Goal: Information Seeking & Learning: Learn about a topic

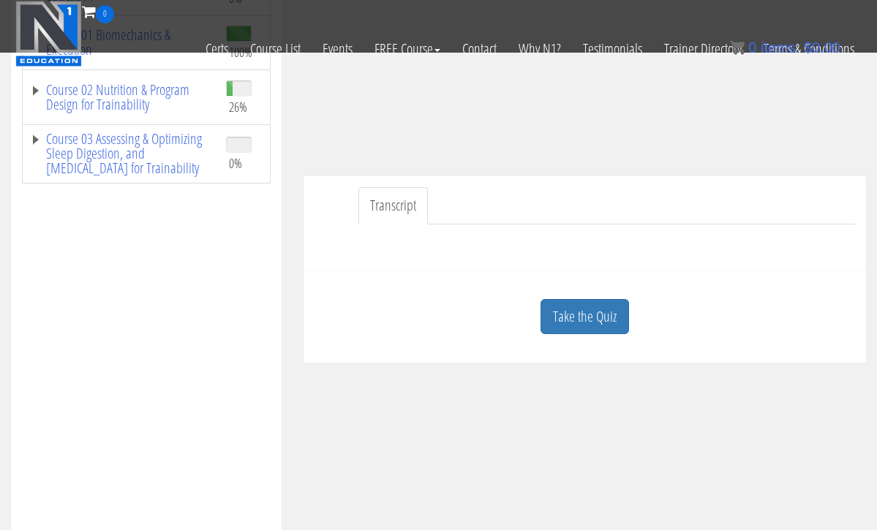
scroll to position [271, 0]
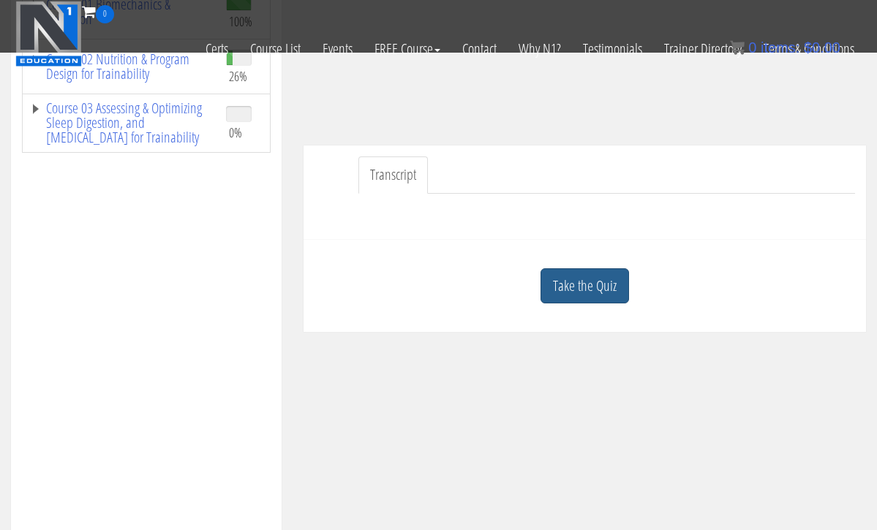
click at [603, 282] on link "Take the Quiz" at bounding box center [585, 286] width 89 height 36
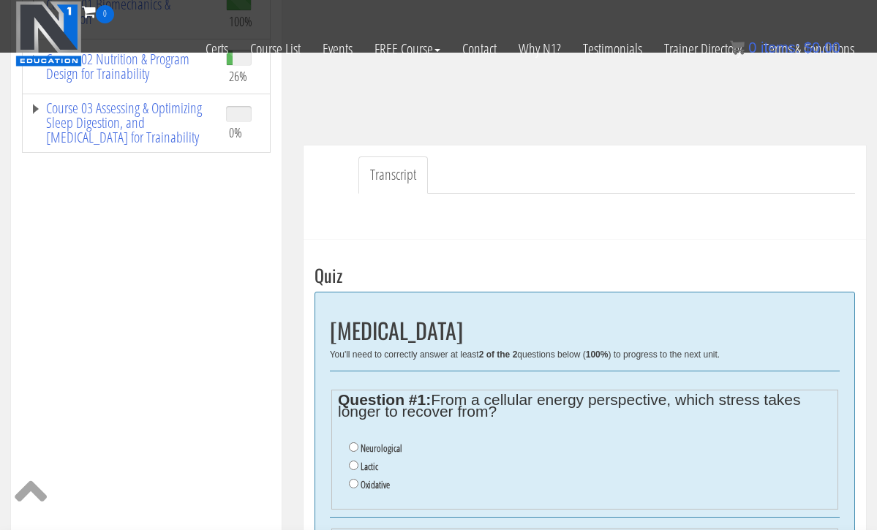
click at [603, 282] on h3 "Quiz" at bounding box center [585, 275] width 541 height 19
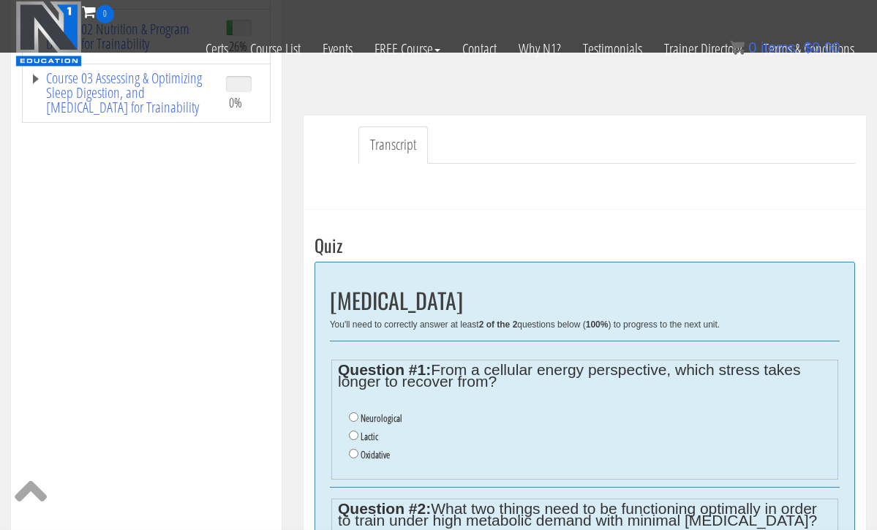
scroll to position [337, 0]
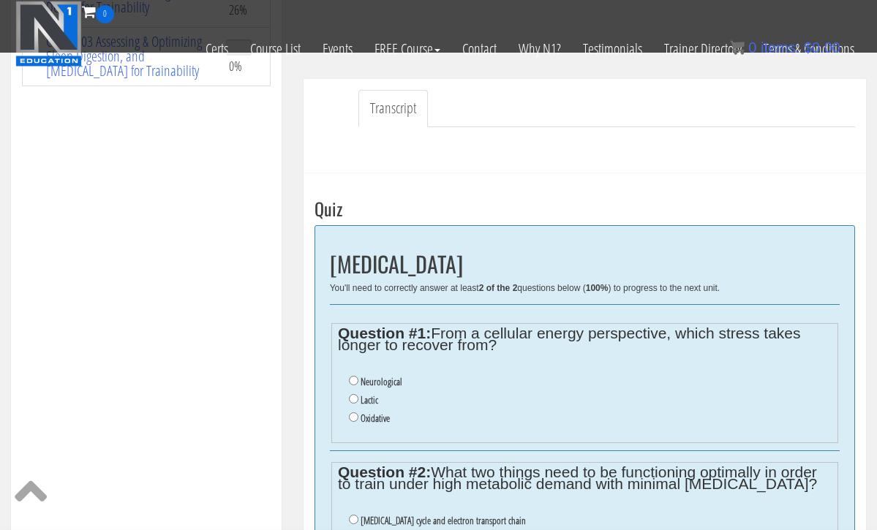
click at [351, 413] on input "Oxidative" at bounding box center [354, 418] width 10 height 10
radio input "true"
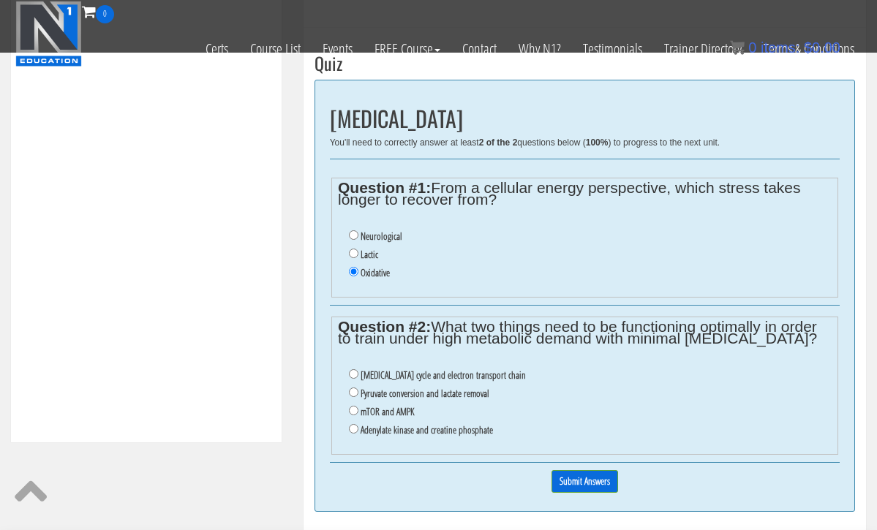
scroll to position [488, 0]
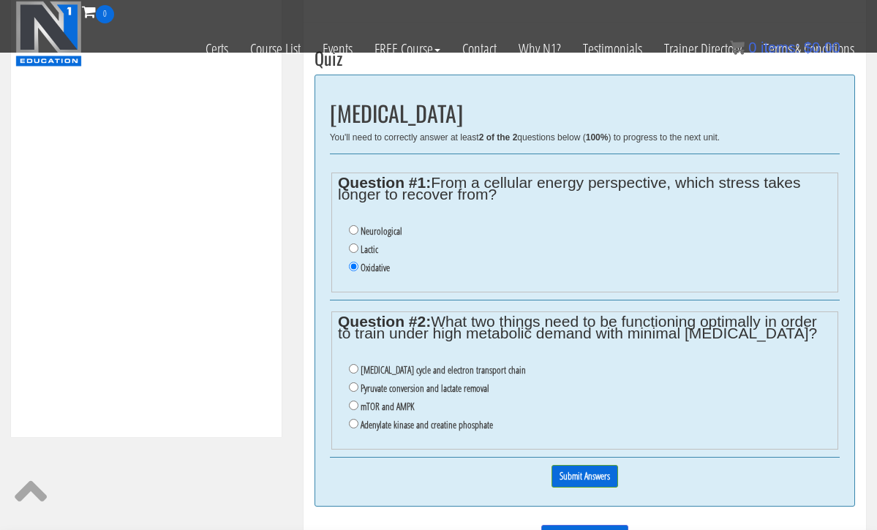
click at [356, 364] on input "Citric acid cycle and electron transport chain" at bounding box center [354, 369] width 10 height 10
radio input "true"
click at [356, 364] on input "Citric acid cycle and electron transport chain" at bounding box center [354, 369] width 10 height 10
click at [585, 465] on input "Submit Answers" at bounding box center [585, 476] width 67 height 23
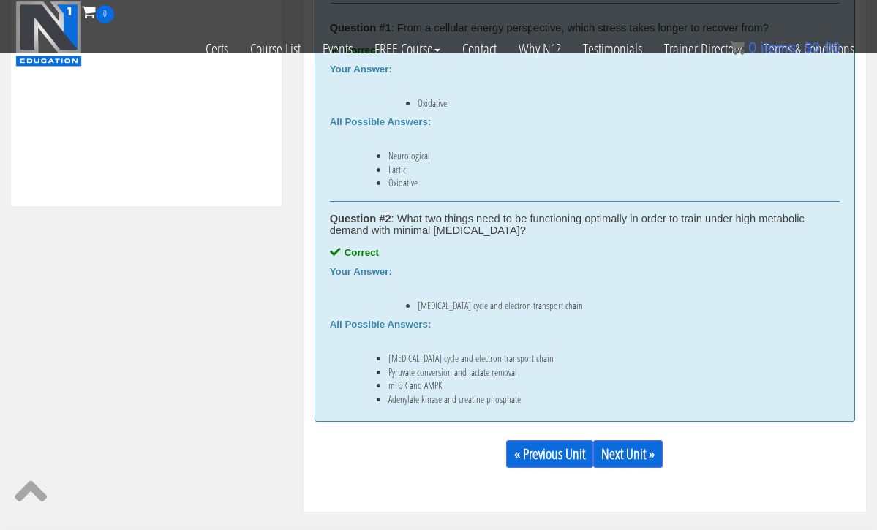
scroll to position [722, 0]
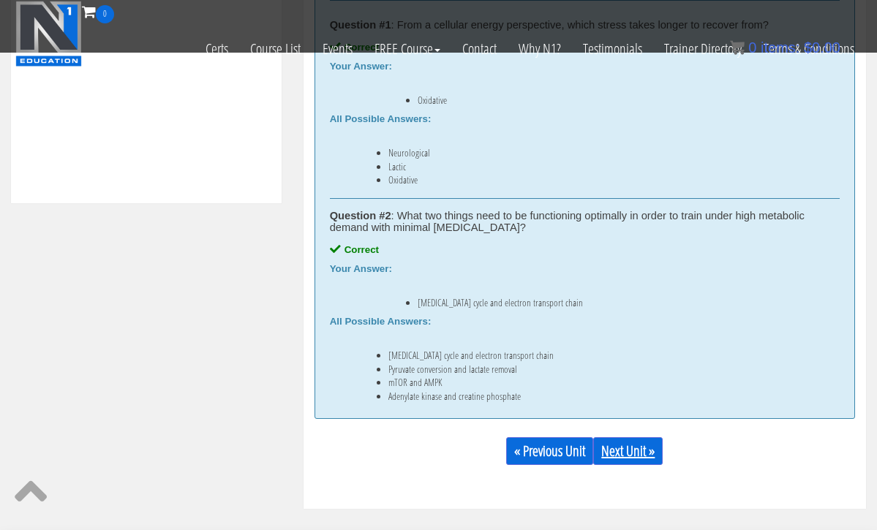
click at [628, 450] on link "Next Unit »" at bounding box center [628, 451] width 70 height 28
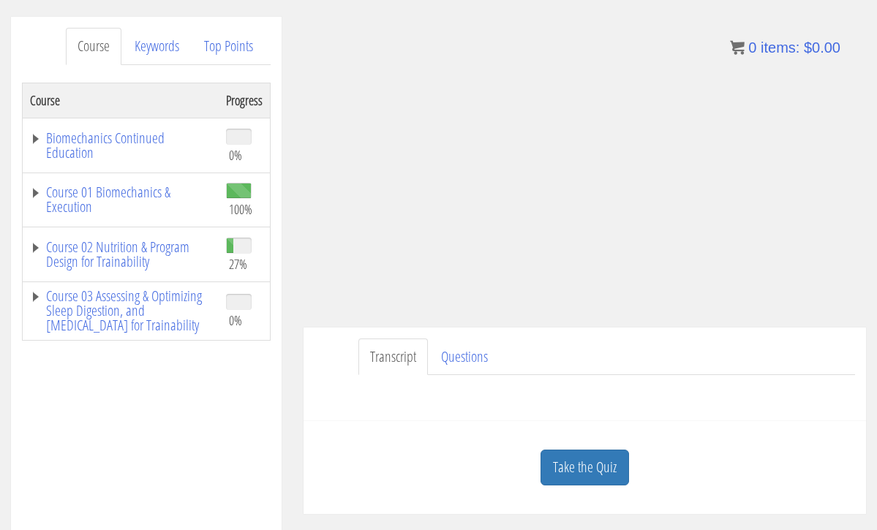
scroll to position [179, 0]
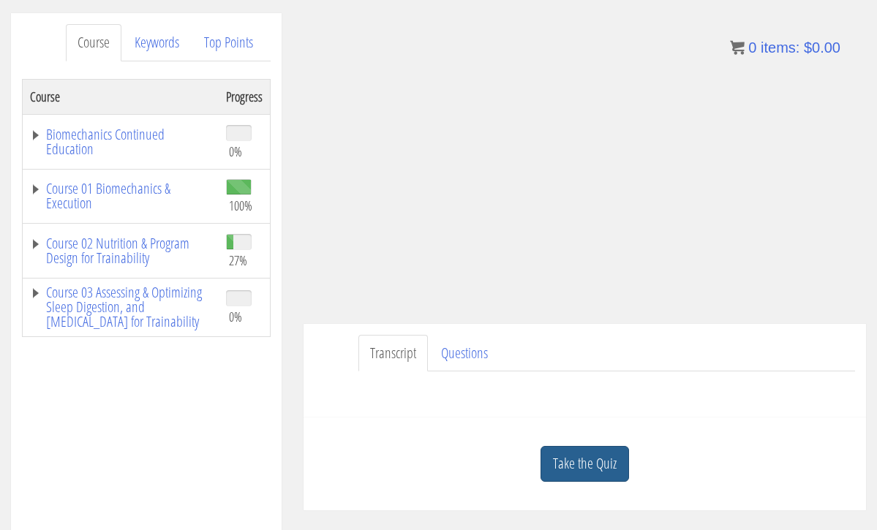
click at [574, 468] on link "Take the Quiz" at bounding box center [585, 464] width 89 height 36
click at [0, 0] on div "Quiz Local Metabolic Stimuli and Adaptations You'll need to correctly answer at…" at bounding box center [0, 0] width 0 height 0
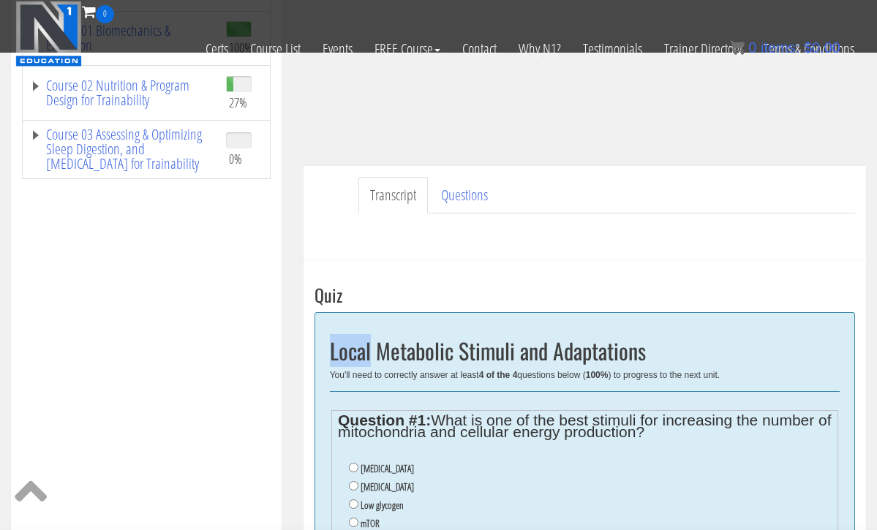
scroll to position [394, 0]
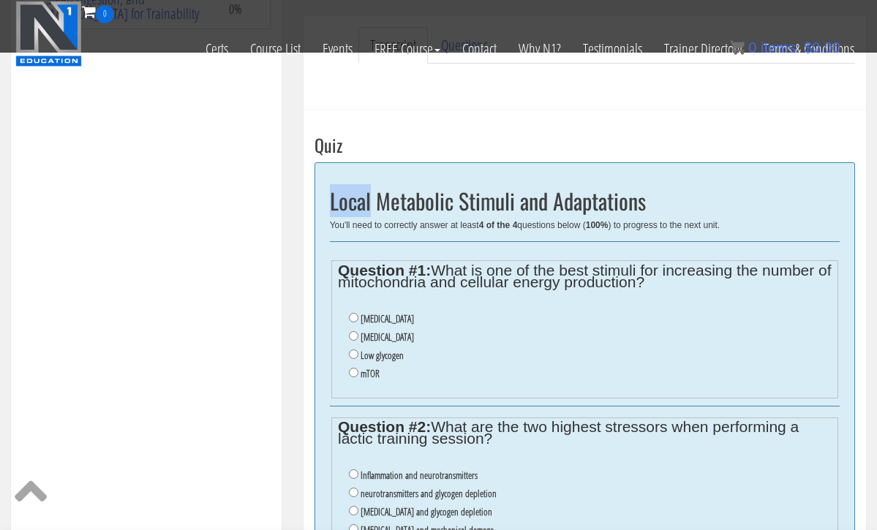
click at [353, 313] on input "[MEDICAL_DATA]" at bounding box center [354, 318] width 10 height 10
radio input "true"
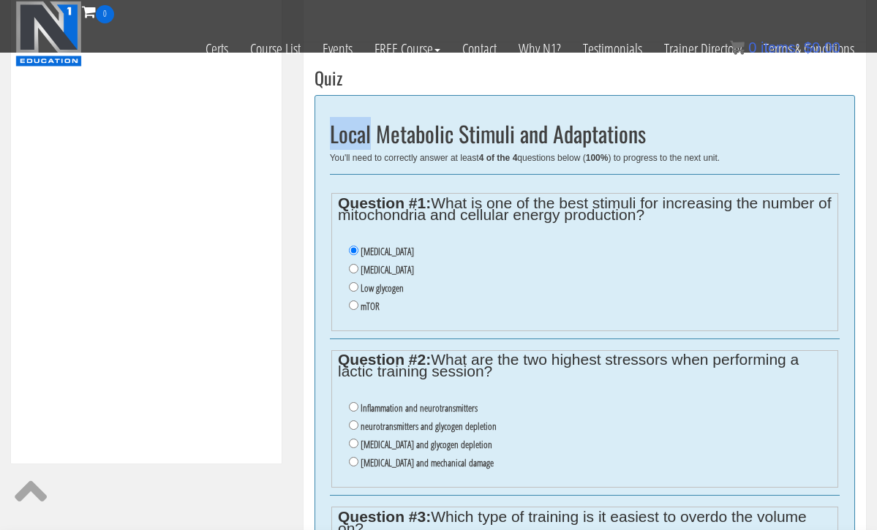
scroll to position [512, 0]
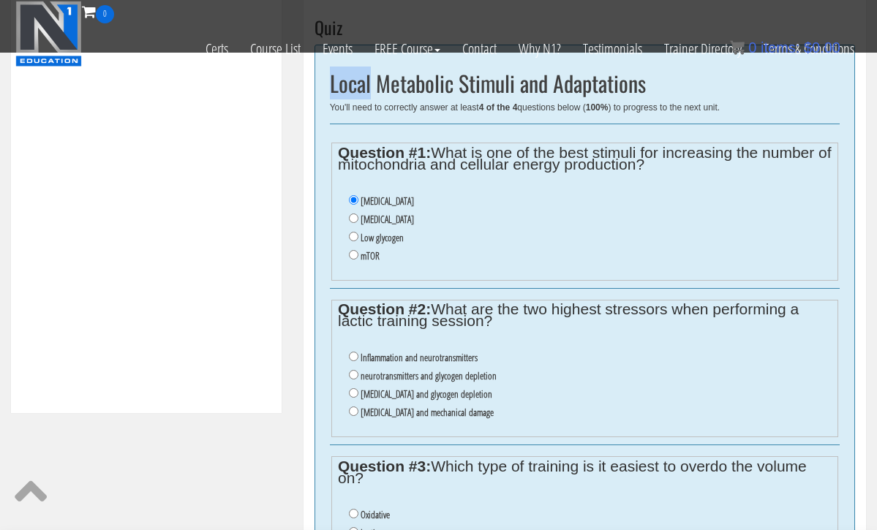
click at [354, 388] on input "[MEDICAL_DATA] and glycogen depletion" at bounding box center [354, 393] width 10 height 10
radio input "true"
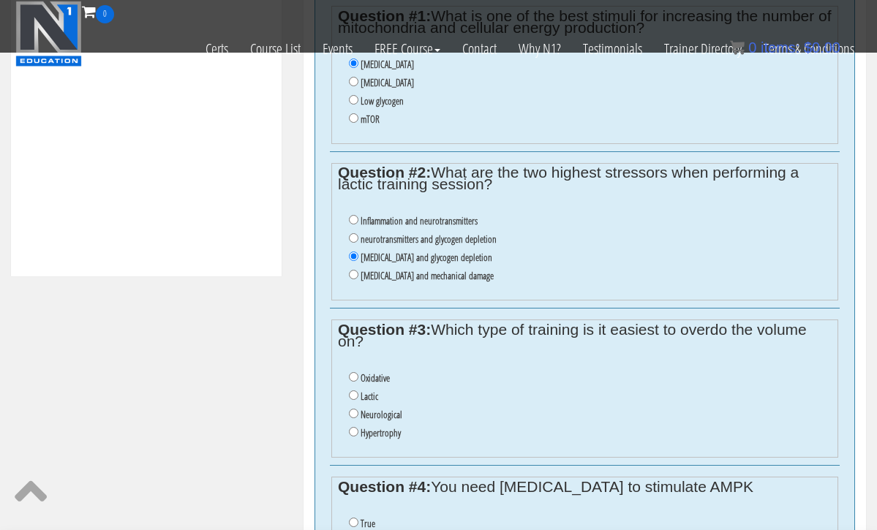
scroll to position [649, 0]
click at [353, 372] on input "Oxidative" at bounding box center [354, 377] width 10 height 10
radio input "true"
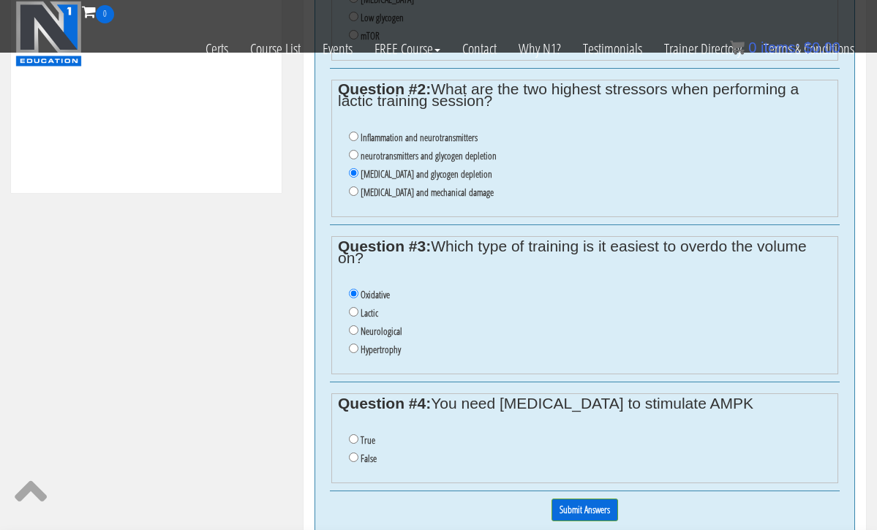
scroll to position [743, 0]
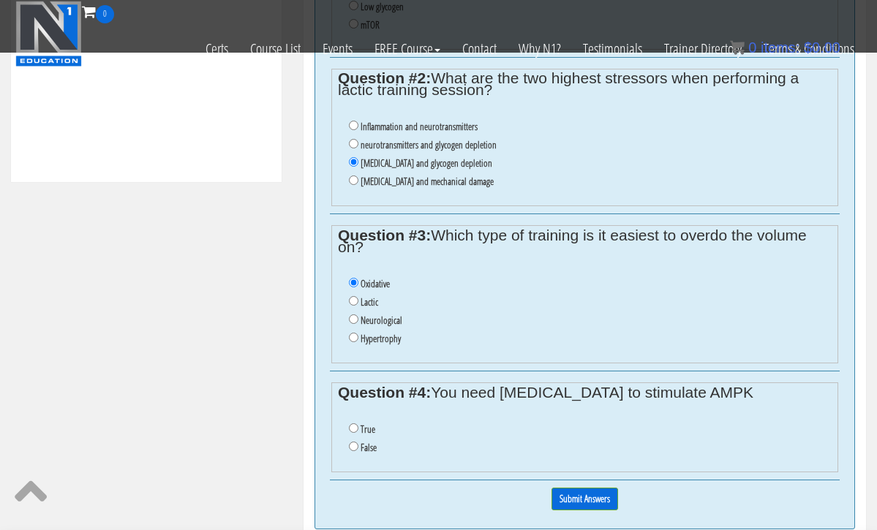
click at [353, 442] on input "False" at bounding box center [354, 447] width 10 height 10
radio input "true"
click at [562, 488] on input "Submit Answers" at bounding box center [585, 499] width 67 height 23
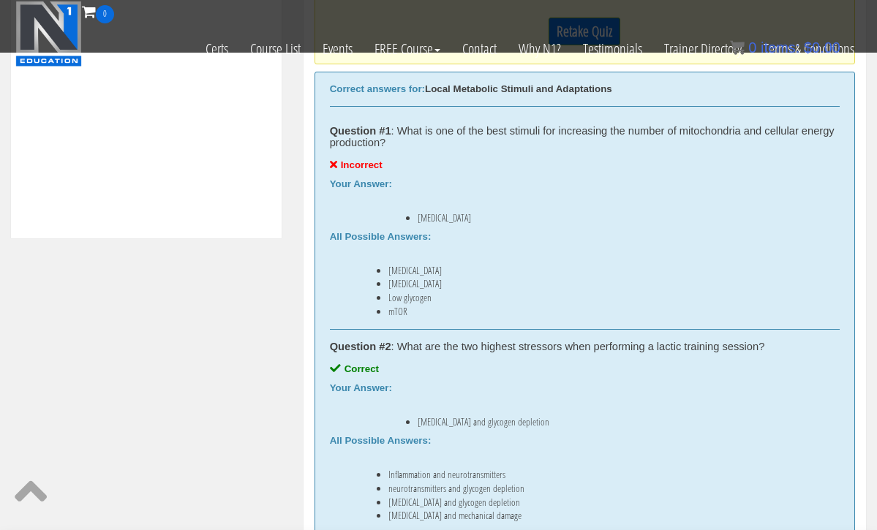
scroll to position [587, 0]
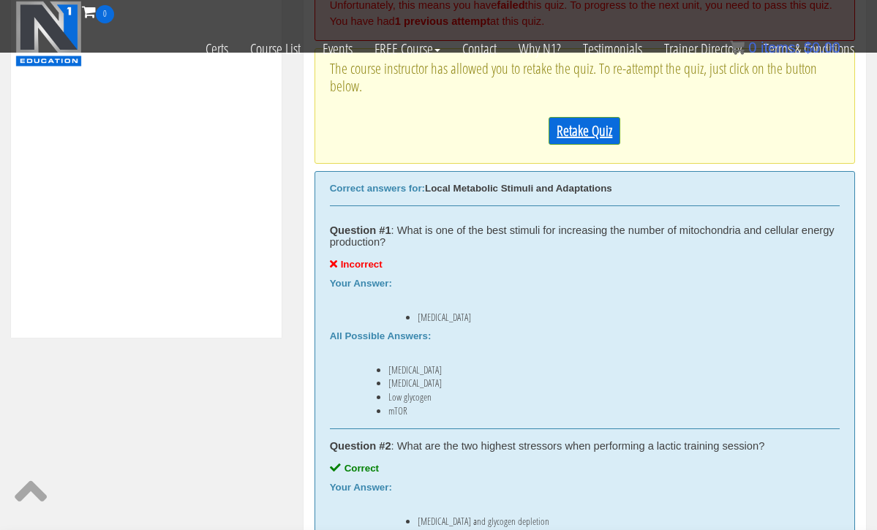
click at [571, 138] on link "Retake Quiz" at bounding box center [585, 131] width 72 height 28
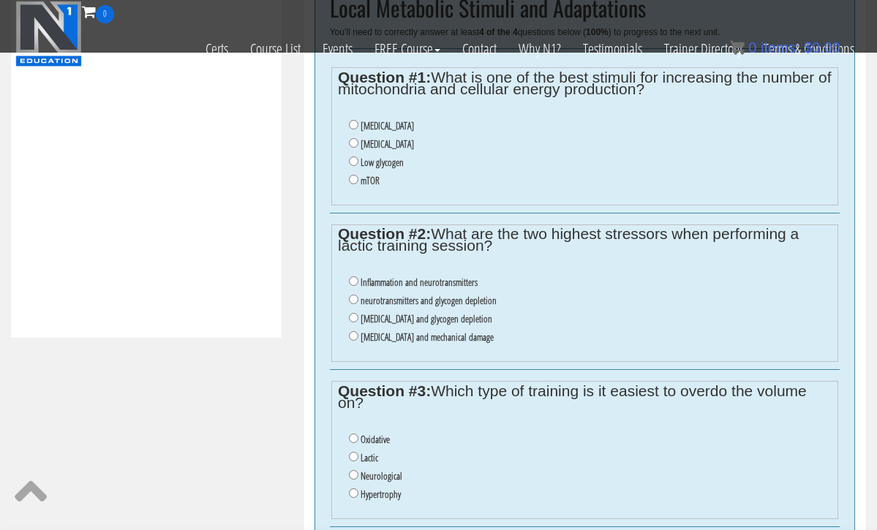
click at [353, 138] on input "[MEDICAL_DATA]" at bounding box center [354, 143] width 10 height 10
radio input "true"
click at [353, 313] on input "[MEDICAL_DATA] and glycogen depletion" at bounding box center [354, 318] width 10 height 10
radio input "true"
click at [353, 313] on input "[MEDICAL_DATA] and glycogen depletion" at bounding box center [354, 318] width 10 height 10
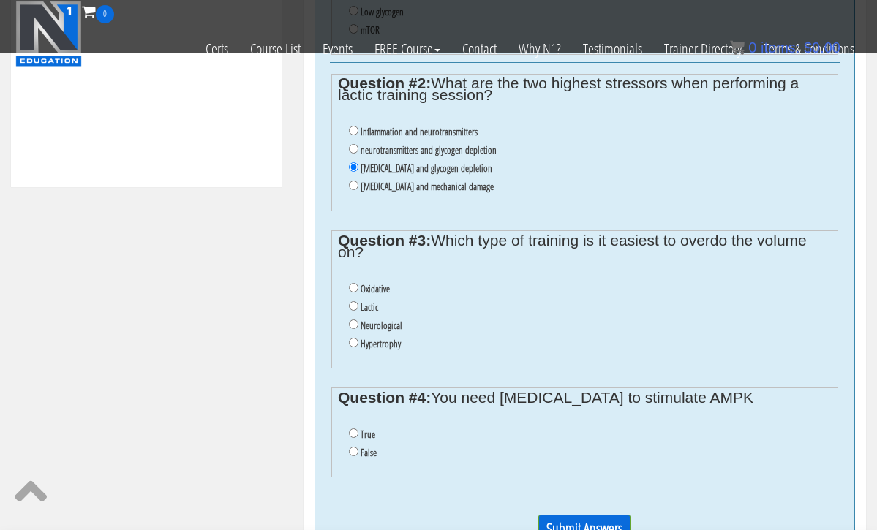
scroll to position [739, 0]
click at [353, 282] on input "Oxidative" at bounding box center [354, 287] width 10 height 10
radio input "true"
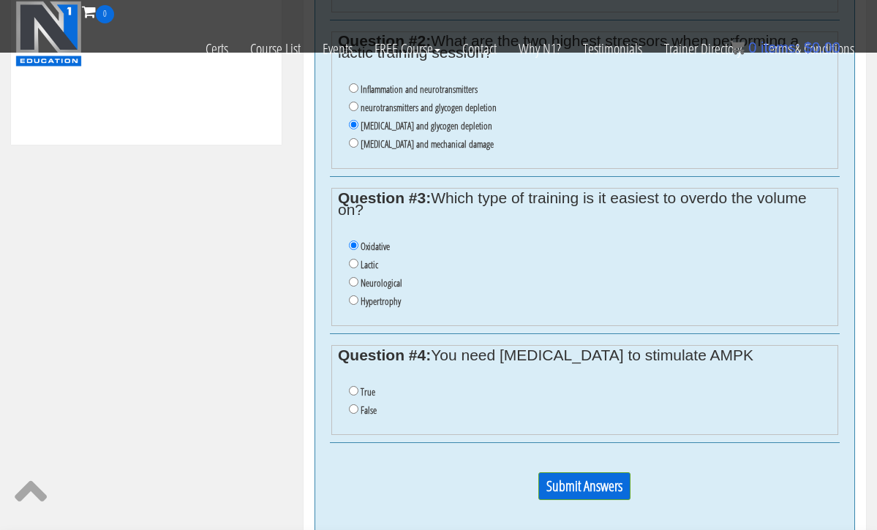
scroll to position [784, 0]
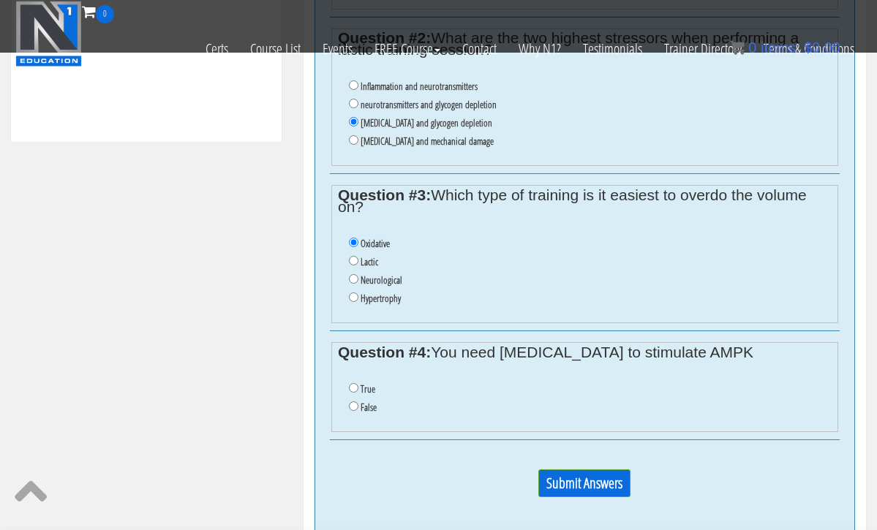
click at [354, 402] on input "False" at bounding box center [354, 407] width 10 height 10
radio input "true"
click at [544, 470] on input "Submit Answers" at bounding box center [584, 484] width 92 height 28
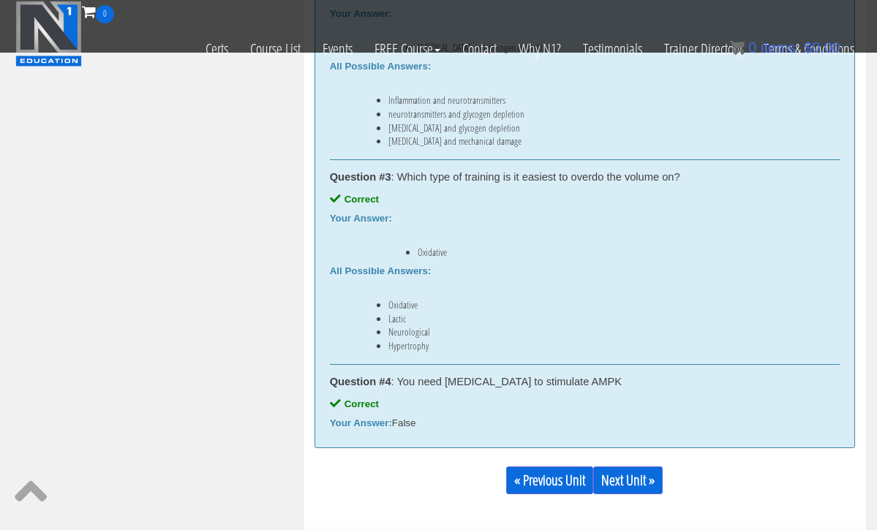
scroll to position [986, 0]
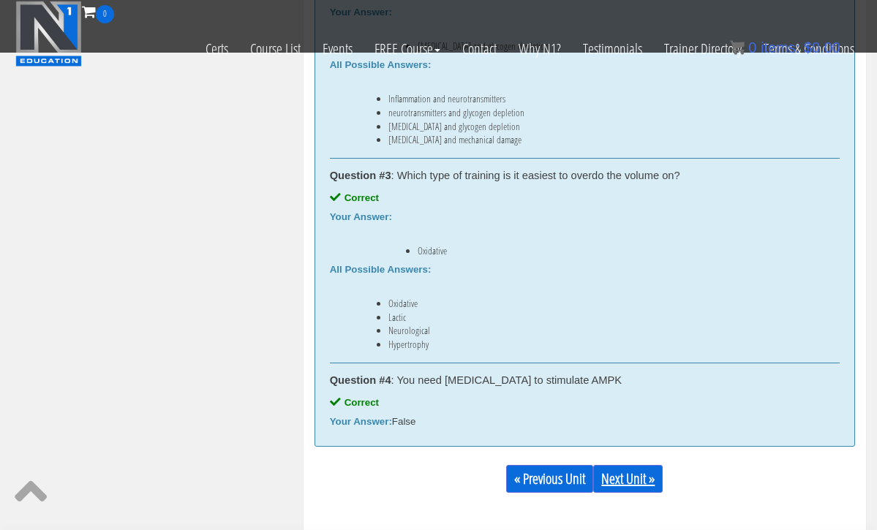
click at [625, 480] on link "Next Unit »" at bounding box center [628, 479] width 70 height 28
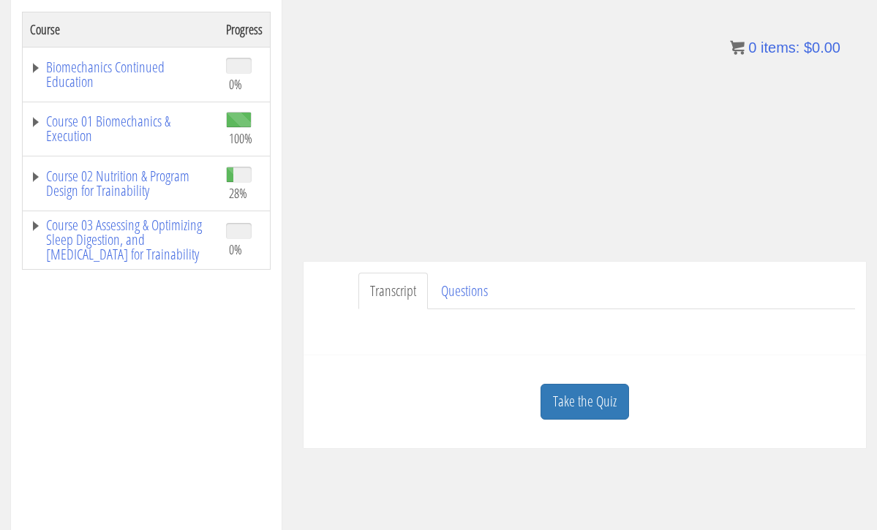
scroll to position [251, 0]
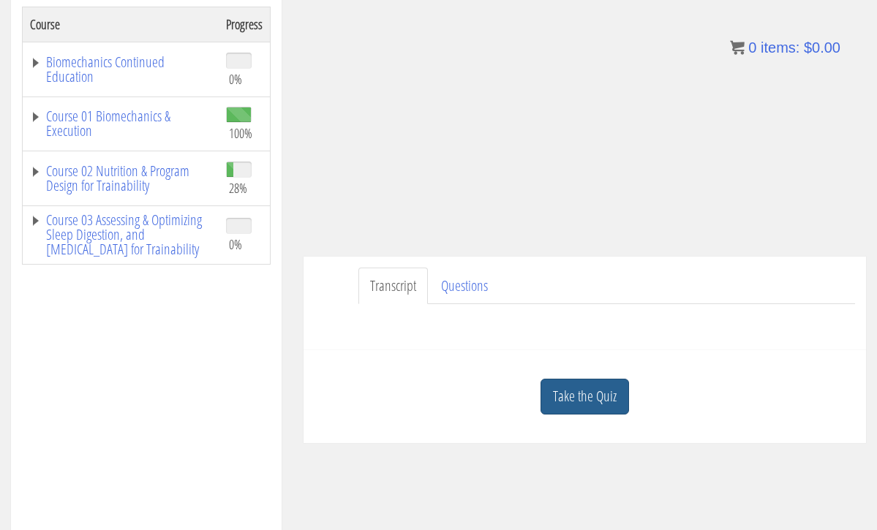
click at [601, 404] on link "Take the Quiz" at bounding box center [585, 397] width 89 height 36
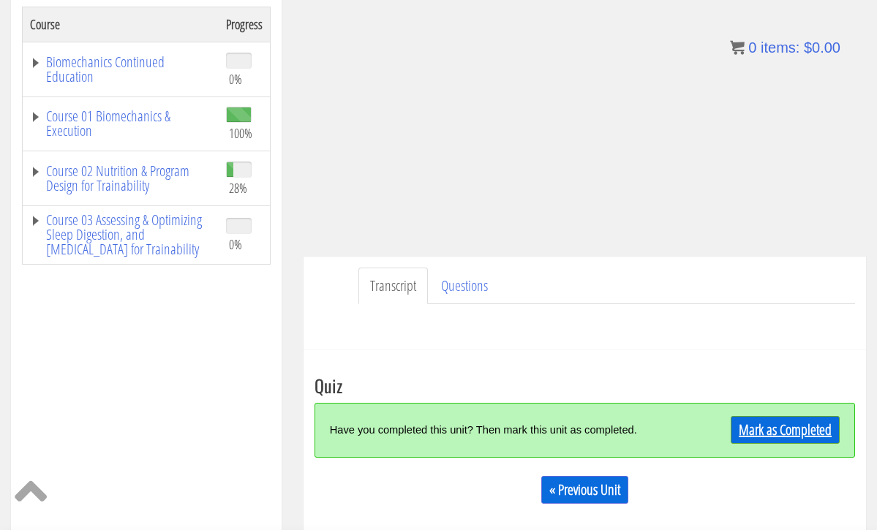
click at [745, 429] on link "Mark as Completed" at bounding box center [785, 430] width 109 height 28
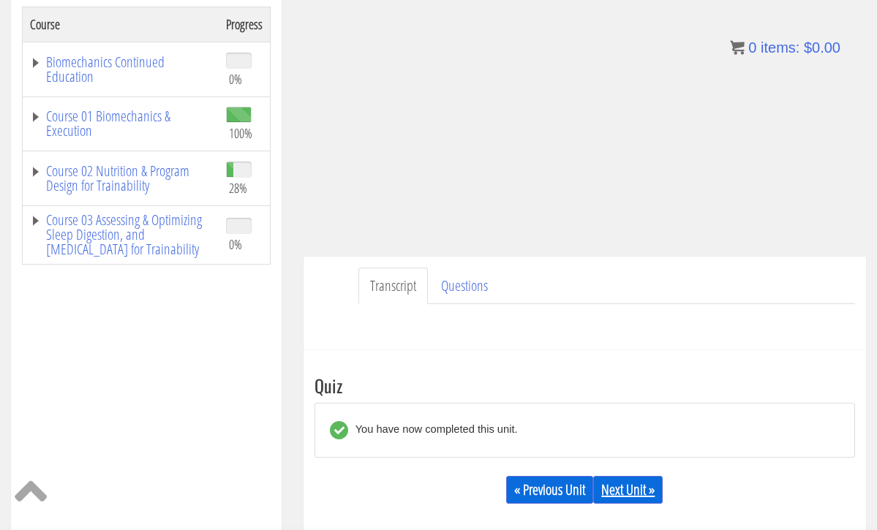
click at [631, 488] on link "Next Unit »" at bounding box center [628, 490] width 70 height 28
